Goal: Information Seeking & Learning: Learn about a topic

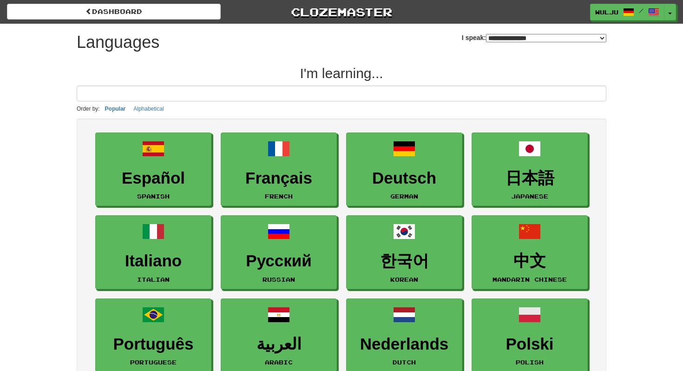
select select "*******"
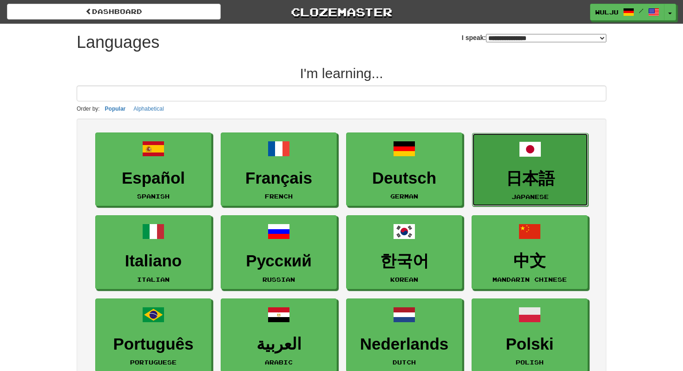
click at [526, 195] on small "Japanese" at bounding box center [529, 196] width 37 height 7
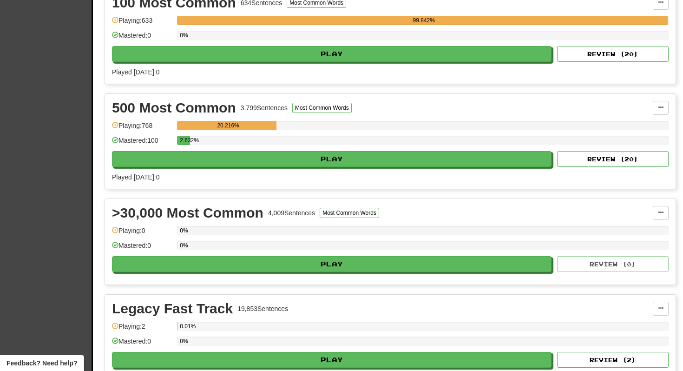
scroll to position [227, 0]
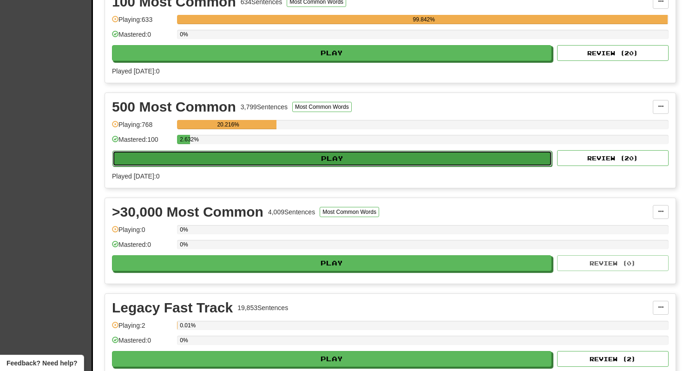
click at [356, 162] on button "Play" at bounding box center [331, 158] width 439 height 16
select select "**"
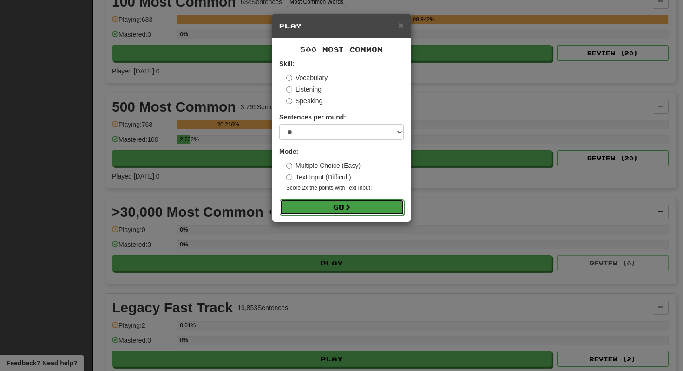
click at [351, 204] on span at bounding box center [347, 206] width 7 height 7
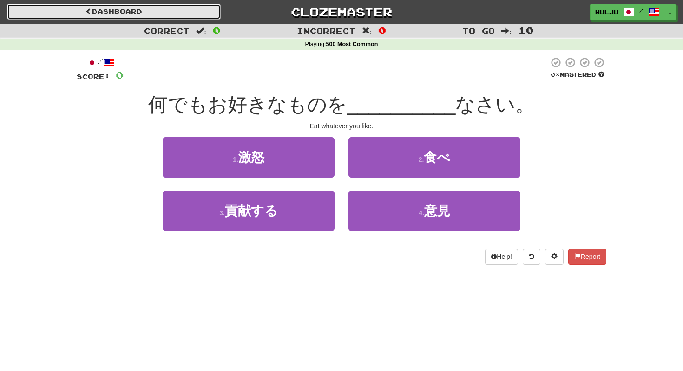
click at [208, 12] on link "Dashboard" at bounding box center [114, 12] width 214 height 16
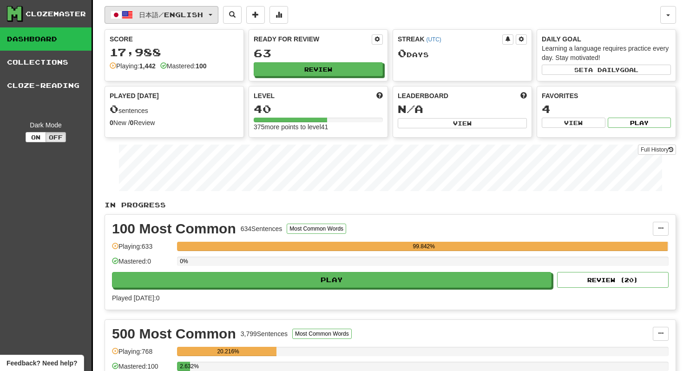
click at [215, 7] on button "日本語 / English" at bounding box center [162, 15] width 114 height 18
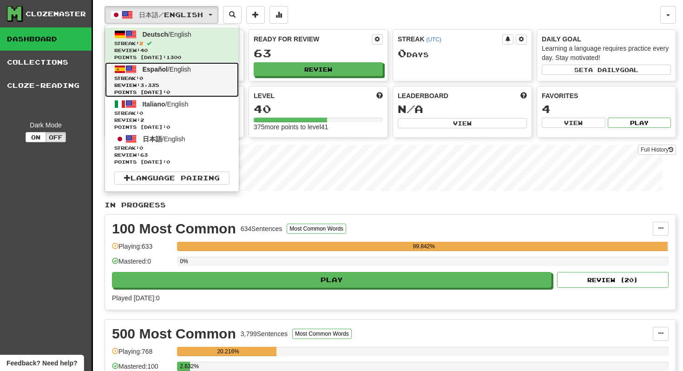
click at [199, 68] on link "Español / English Streak: 0 Review: 3,335 Points today: 0" at bounding box center [172, 79] width 134 height 35
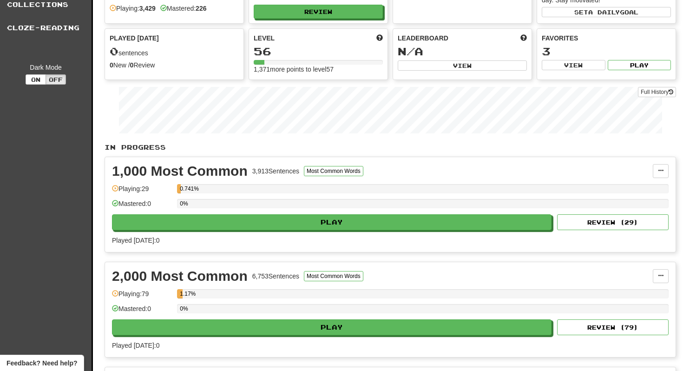
scroll to position [75, 0]
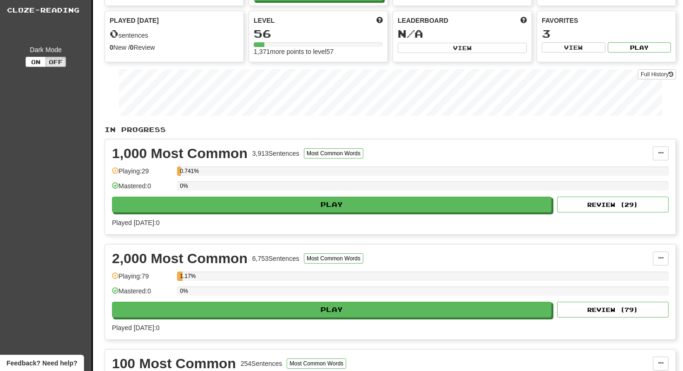
click at [404, 162] on div "1,000 Most Common 3,913 Sentences Most Common Words Manage Sentences Unpin from…" at bounding box center [390, 186] width 570 height 95
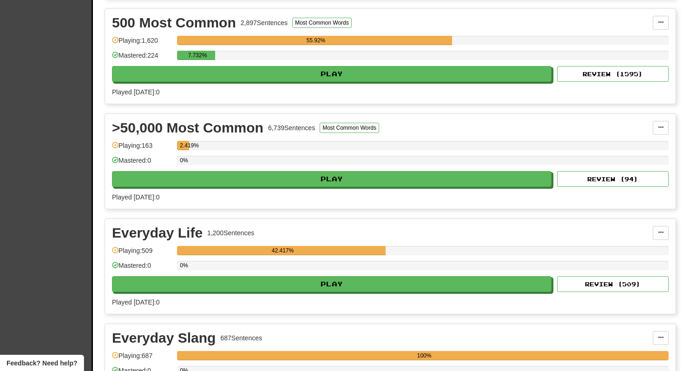
scroll to position [524, 0]
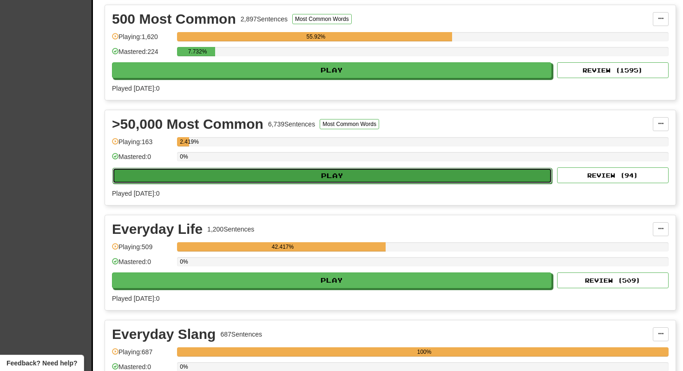
click at [412, 168] on button "Play" at bounding box center [331, 176] width 439 height 16
select select "**"
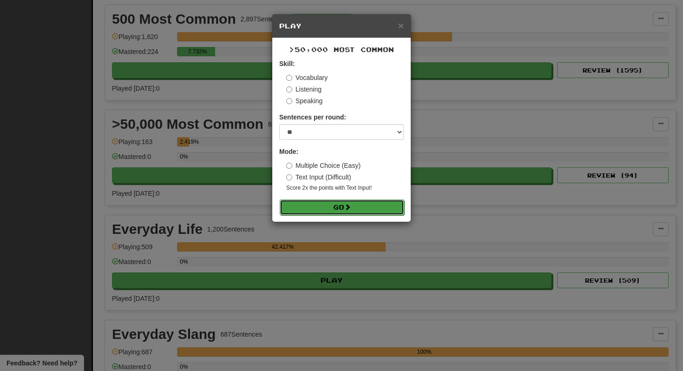
click at [333, 208] on button "Go" at bounding box center [342, 207] width 124 height 16
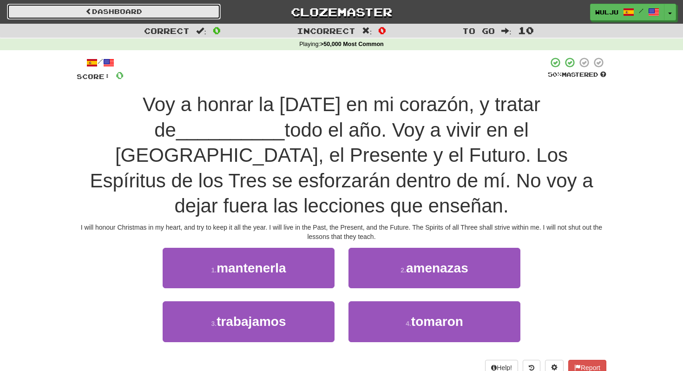
click at [153, 9] on link "Dashboard" at bounding box center [114, 12] width 214 height 16
